Goal: Navigation & Orientation: Find specific page/section

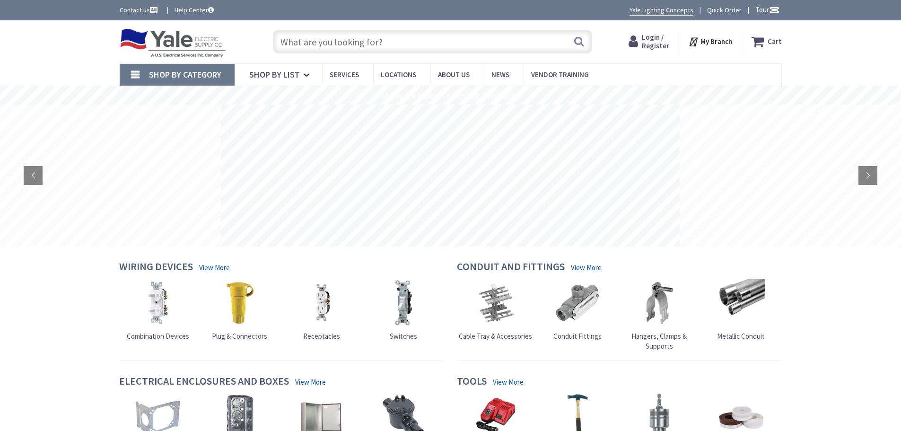
click at [726, 41] on strong "My Branch" at bounding box center [717, 41] width 32 height 9
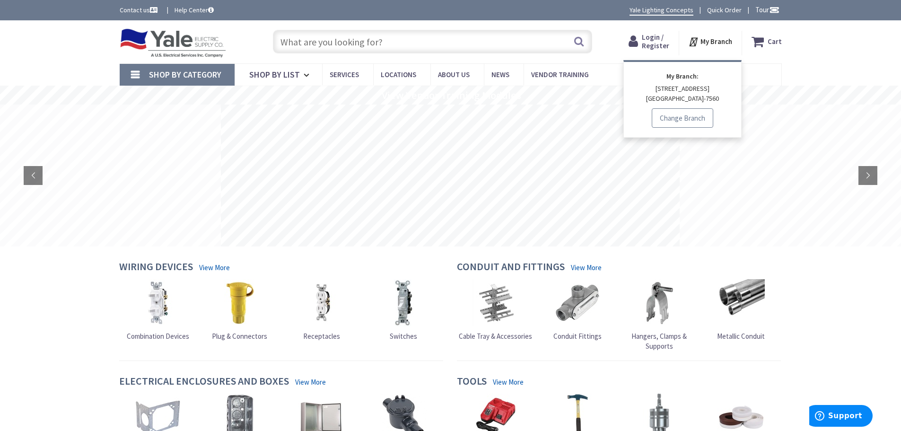
click at [695, 117] on link "Change Branch" at bounding box center [682, 118] width 61 height 20
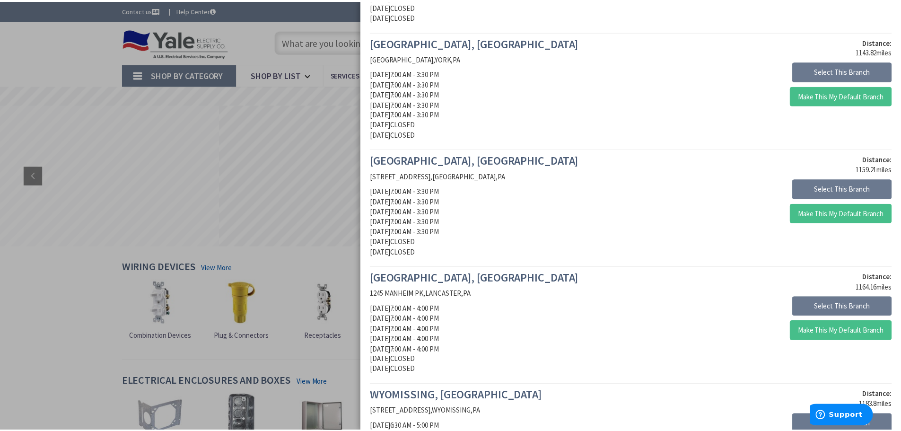
scroll to position [378, 0]
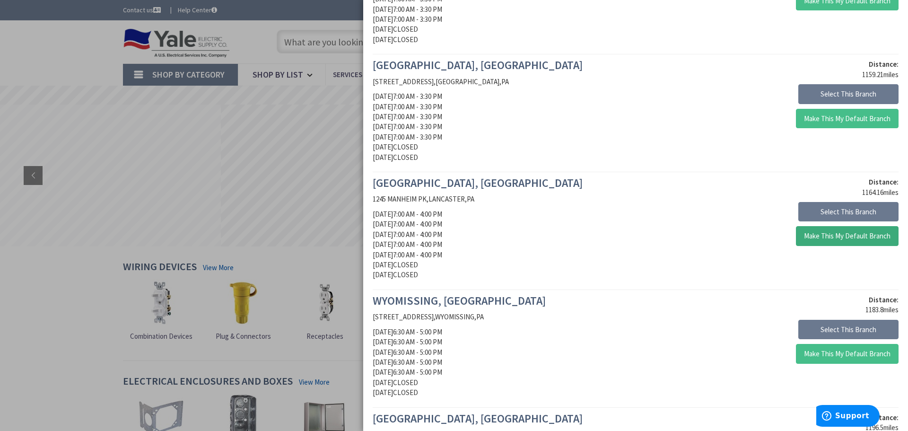
click at [797, 233] on button "Make This My Default Branch" at bounding box center [847, 236] width 103 height 20
